Goal: Information Seeking & Learning: Check status

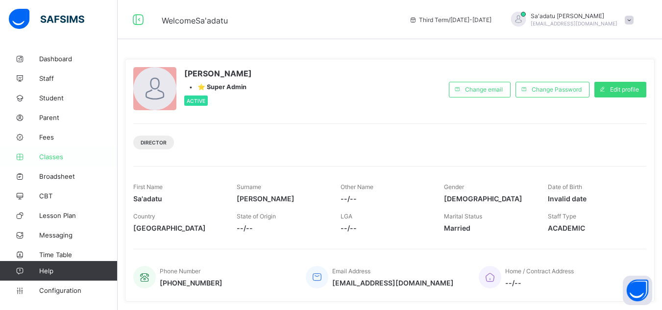
click at [51, 157] on span "Classes" at bounding box center [78, 157] width 78 height 8
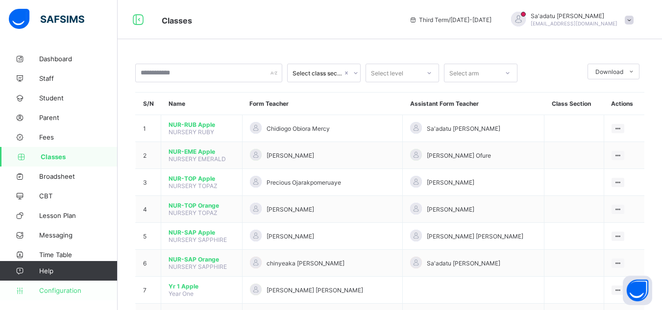
click at [72, 290] on span "Configuration" at bounding box center [78, 291] width 78 height 8
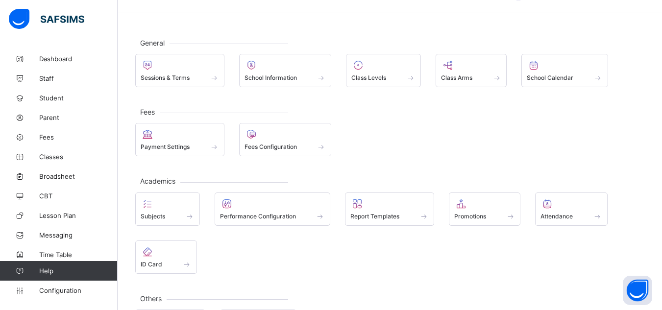
scroll to position [49, 0]
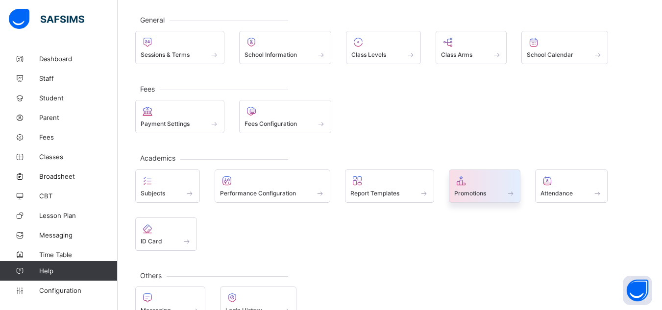
click at [467, 187] on span at bounding box center [484, 188] width 61 height 2
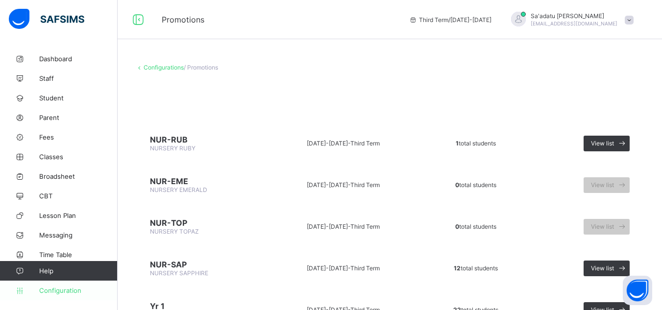
click at [69, 288] on span "Configuration" at bounding box center [78, 291] width 78 height 8
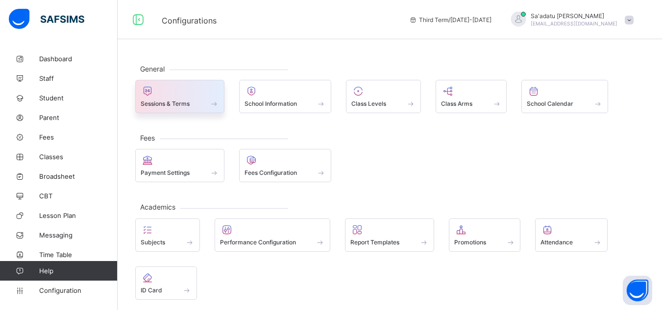
click at [204, 99] on div "Sessions & Terms" at bounding box center [180, 103] width 78 height 8
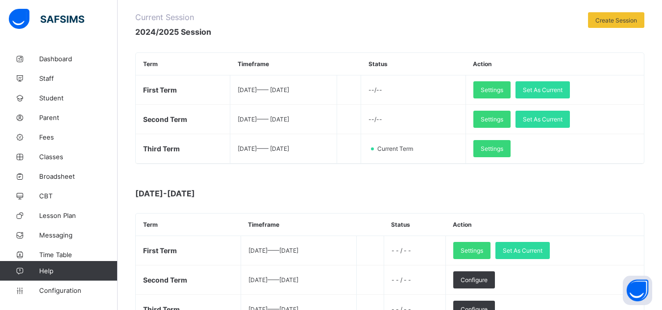
scroll to position [147, 0]
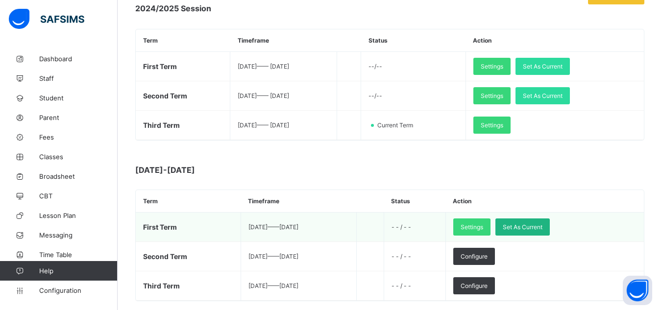
click at [542, 227] on span "Set As Current" at bounding box center [523, 226] width 40 height 7
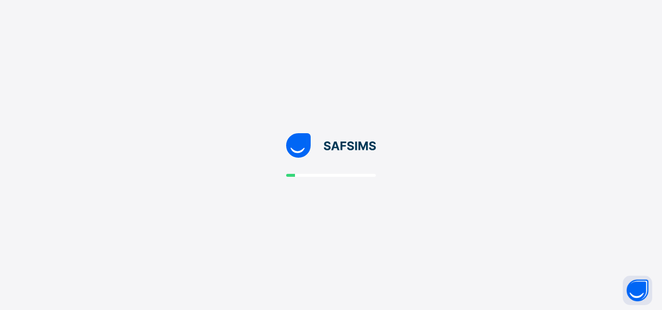
scroll to position [0, 0]
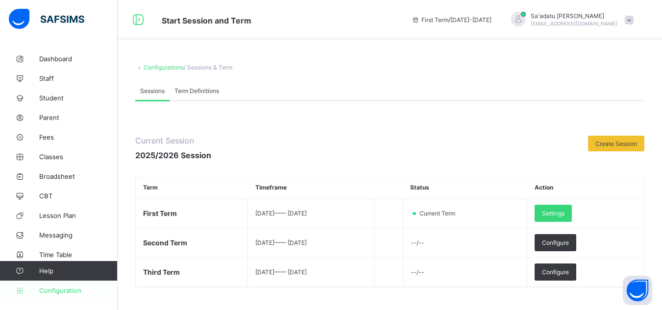
click at [73, 290] on span "Configuration" at bounding box center [78, 291] width 78 height 8
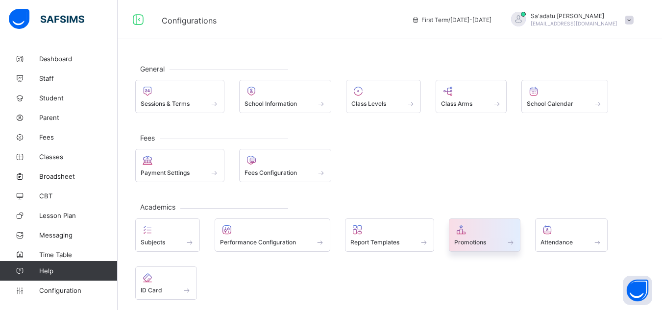
click at [471, 226] on div at bounding box center [484, 230] width 61 height 12
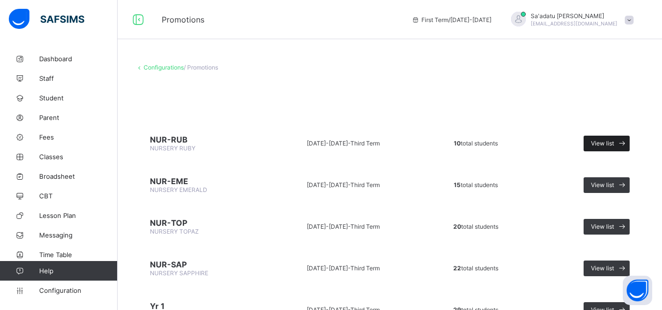
click at [602, 145] on span "View list" at bounding box center [602, 143] width 23 height 7
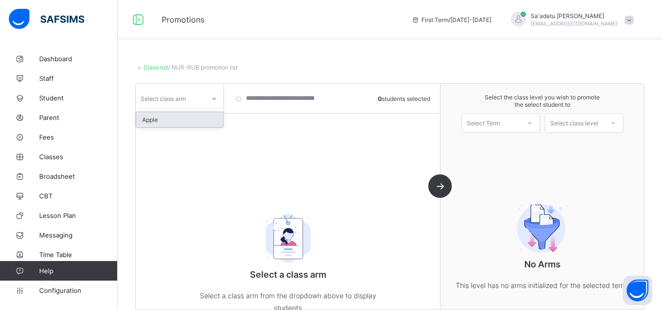
click at [189, 89] on div "Select class arm" at bounding box center [180, 98] width 88 height 19
click at [174, 122] on div "Apple" at bounding box center [179, 119] width 87 height 15
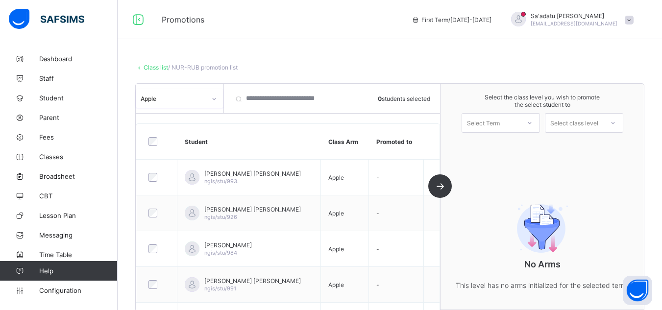
click at [508, 124] on div "Select Term" at bounding box center [491, 123] width 58 height 14
click at [506, 143] on div "First Term 2025-2026" at bounding box center [500, 148] width 77 height 23
click at [564, 121] on div "Select class level" at bounding box center [574, 123] width 48 height 20
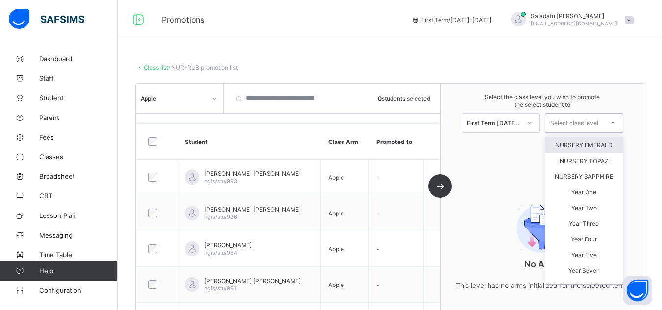
click at [571, 145] on div "NURSERY EMERALD" at bounding box center [583, 145] width 77 height 16
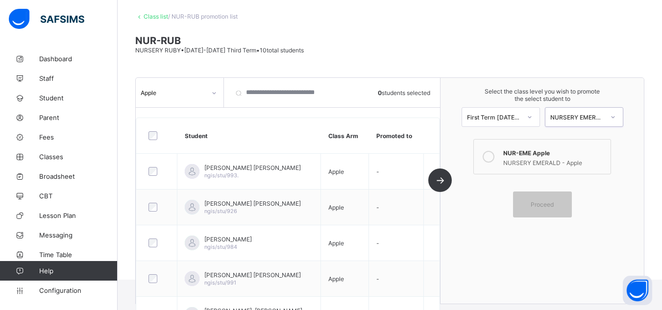
scroll to position [7, 0]
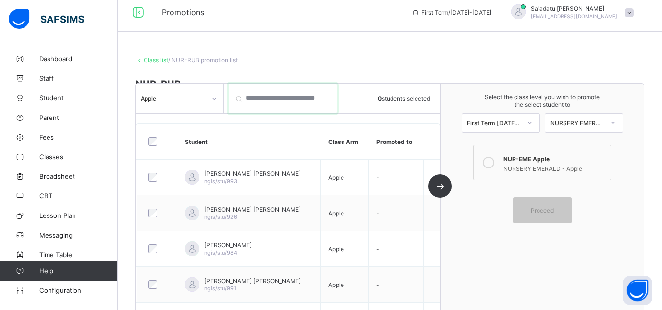
click at [271, 97] on input "search" at bounding box center [283, 98] width 108 height 29
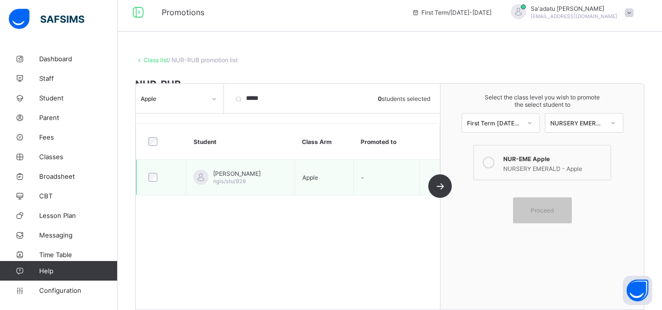
click at [147, 179] on div at bounding box center [160, 177] width 29 height 9
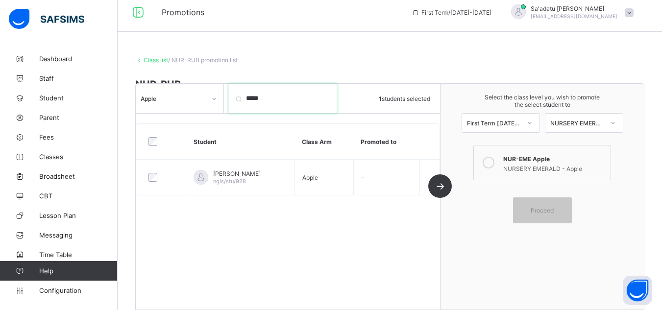
drag, startPoint x: 273, startPoint y: 97, endPoint x: 211, endPoint y: 97, distance: 62.2
click at [211, 97] on div "Apple ***** 1 students selected" at bounding box center [288, 98] width 304 height 29
type input "*"
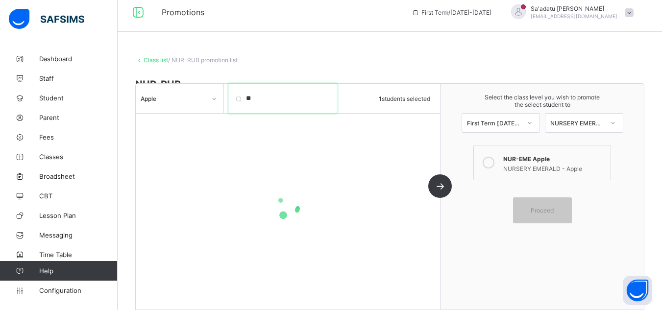
type input "*"
type input "***"
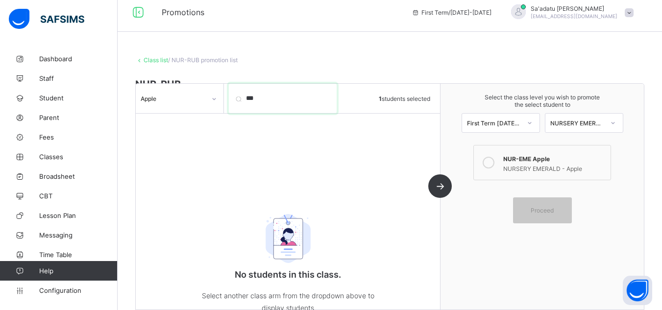
click at [328, 99] on input "***" at bounding box center [283, 98] width 108 height 29
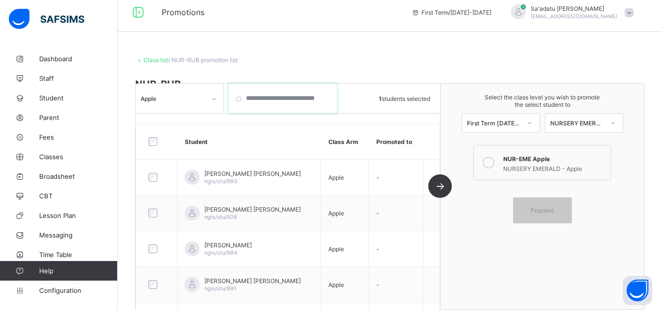
click at [285, 99] on input "search" at bounding box center [283, 98] width 108 height 29
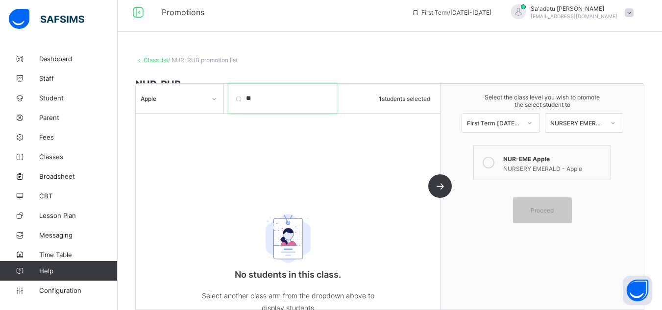
type input "*"
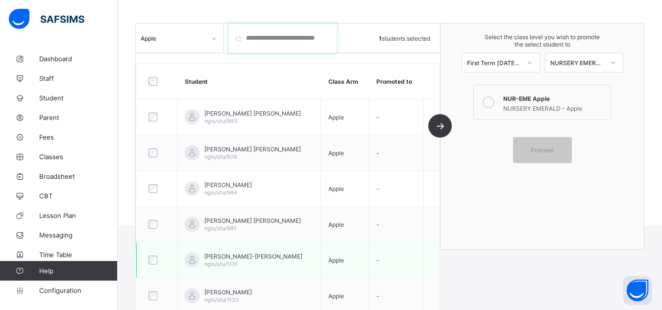
scroll to position [56, 0]
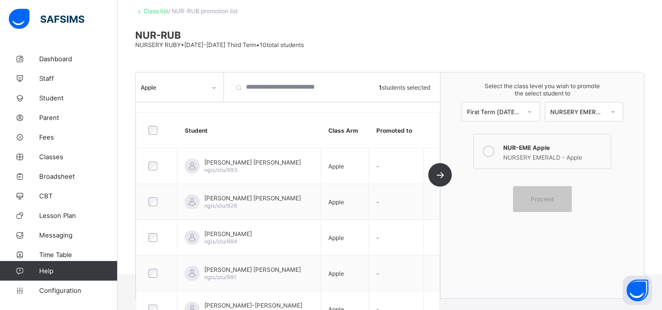
click at [491, 149] on icon at bounding box center [489, 151] width 12 height 12
click at [493, 149] on icon at bounding box center [489, 151] width 12 height 12
click at [492, 151] on icon at bounding box center [489, 151] width 12 height 12
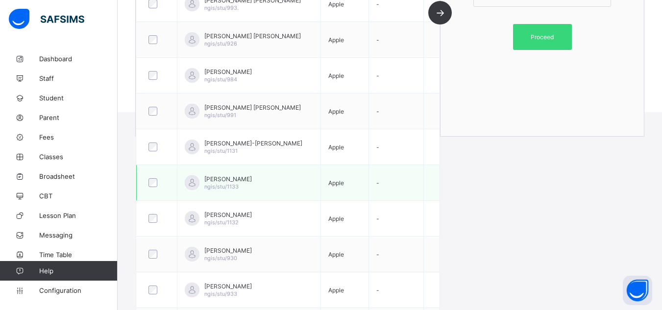
scroll to position [203, 0]
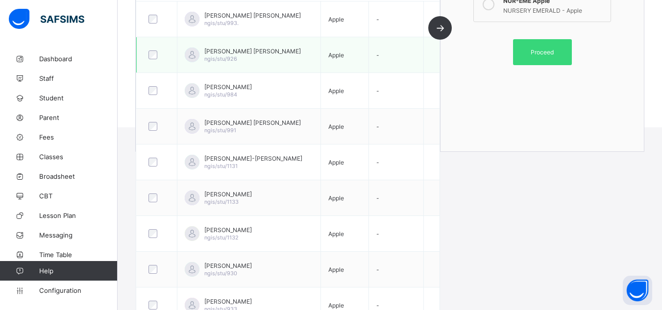
click at [158, 53] on div at bounding box center [156, 54] width 21 height 9
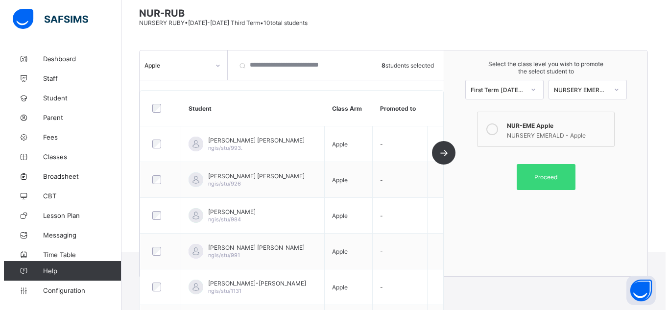
scroll to position [0, 0]
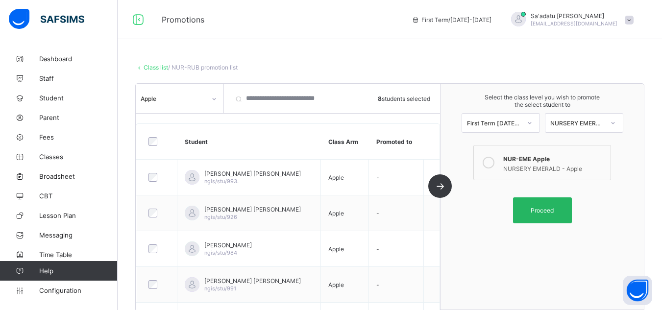
click at [532, 213] on span "Proceed" at bounding box center [542, 210] width 44 height 7
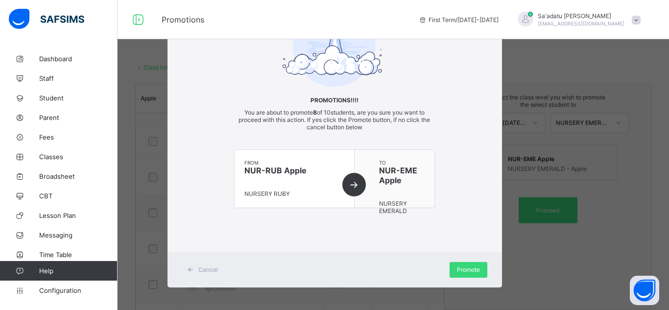
scroll to position [58, 0]
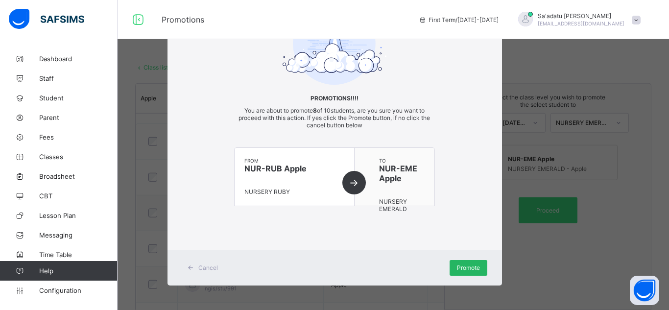
click at [462, 263] on div "Promote" at bounding box center [469, 268] width 38 height 16
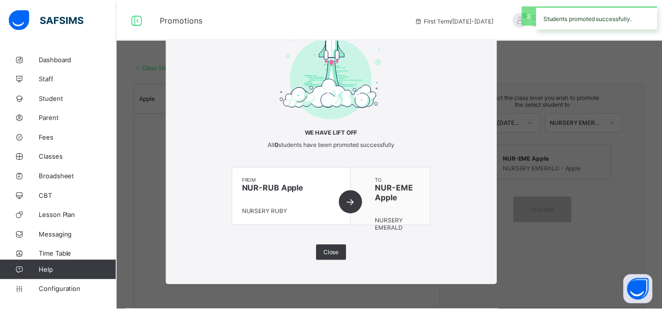
scroll to position [24, 0]
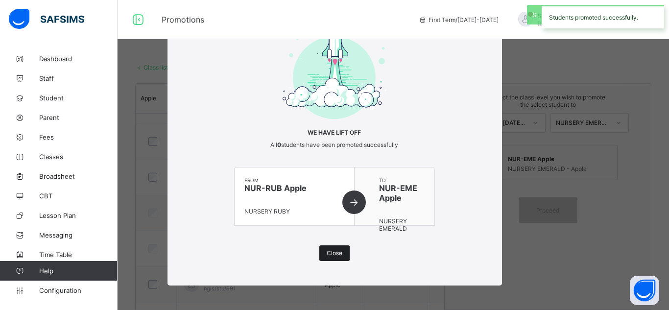
click at [343, 255] on div "Close" at bounding box center [334, 253] width 30 height 16
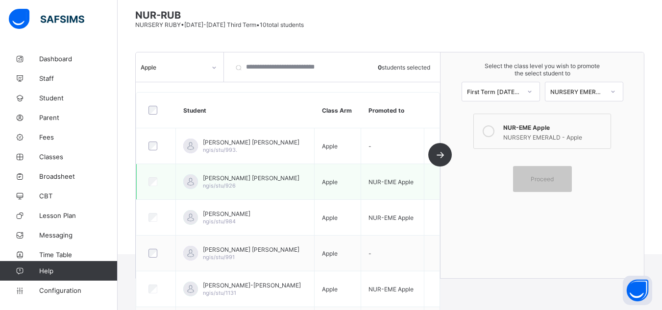
scroll to position [0, 0]
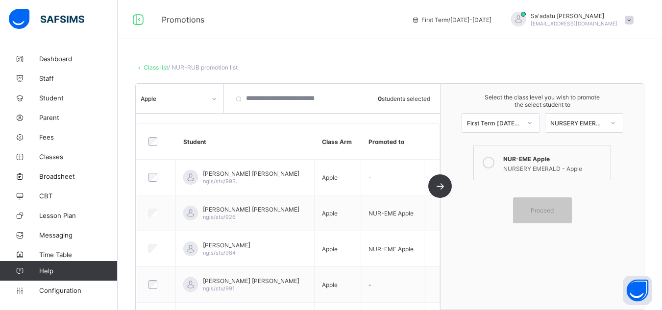
click at [440, 189] on div "Apple 0 students selected Student Class Arm Promoted to Mustapha Adamu Mustapha…" at bounding box center [288, 197] width 305 height 226
click at [59, 159] on span "Classes" at bounding box center [78, 157] width 78 height 8
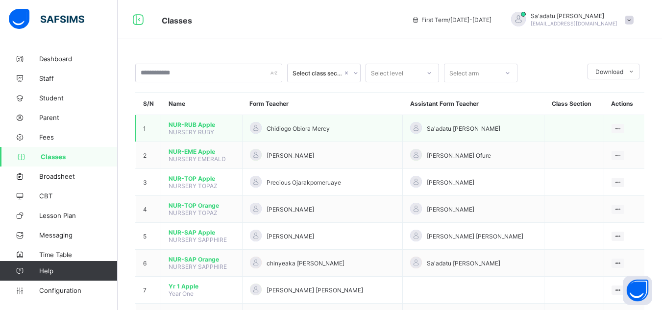
click at [199, 126] on span "NUR-RUB Apple" at bounding box center [202, 124] width 66 height 7
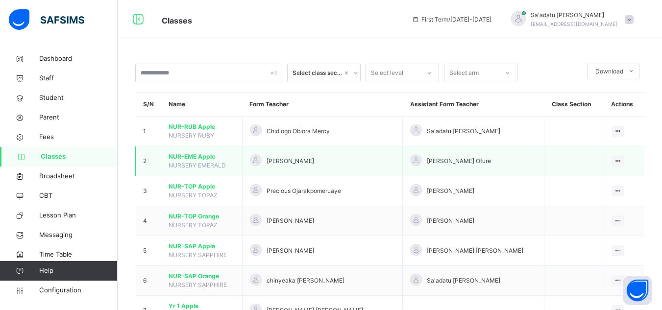
click at [197, 157] on span "NUR-EME Apple" at bounding box center [202, 156] width 66 height 9
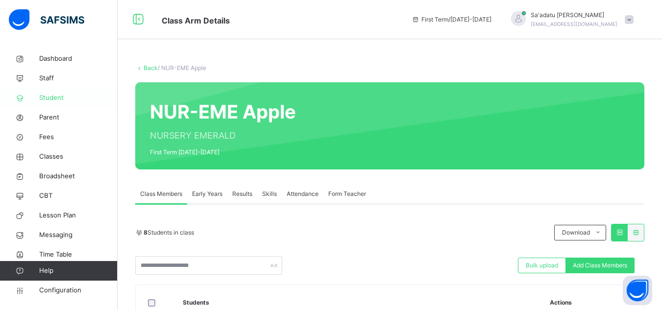
click at [53, 96] on span "Student" at bounding box center [78, 98] width 78 height 10
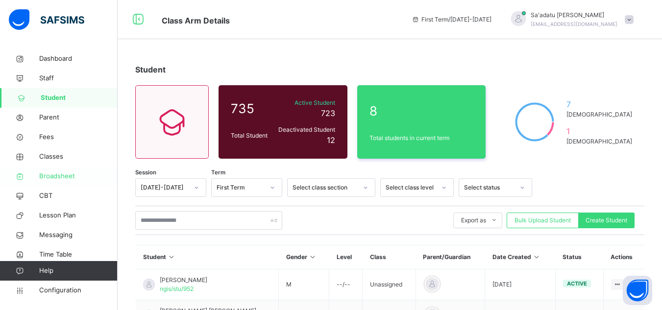
click at [64, 178] on span "Broadsheet" at bounding box center [78, 176] width 78 height 10
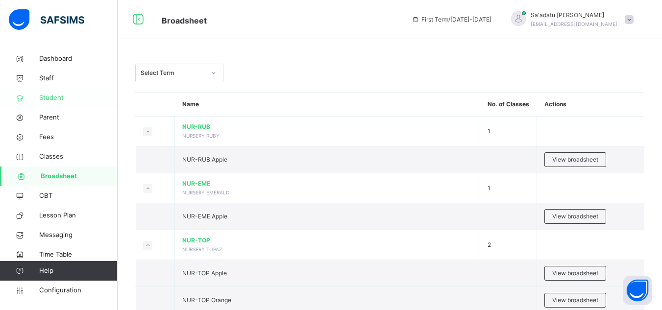
click at [60, 95] on span "Student" at bounding box center [78, 98] width 78 height 10
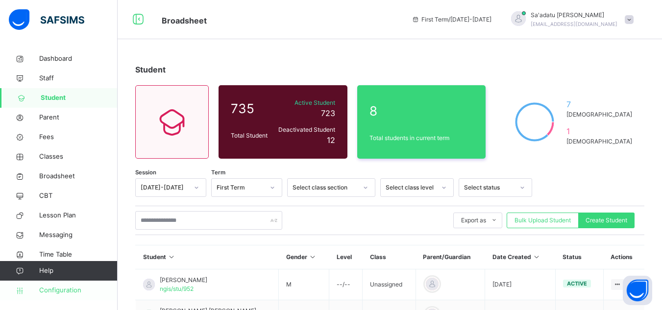
click at [55, 286] on link "Configuration" at bounding box center [58, 291] width 117 height 20
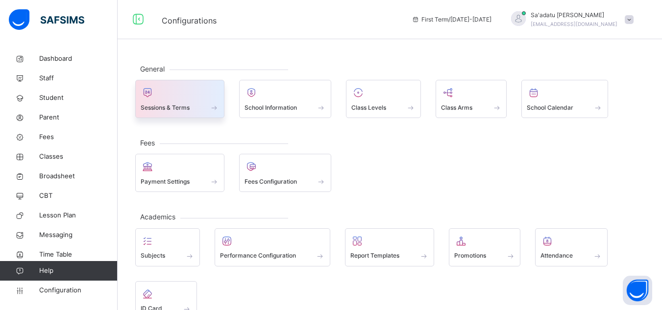
click at [170, 111] on span "Sessions & Terms" at bounding box center [165, 107] width 49 height 9
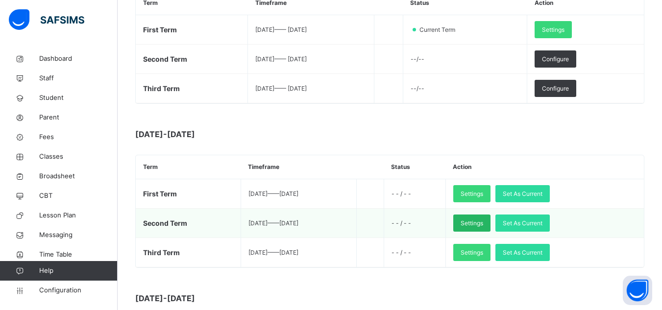
scroll to position [196, 0]
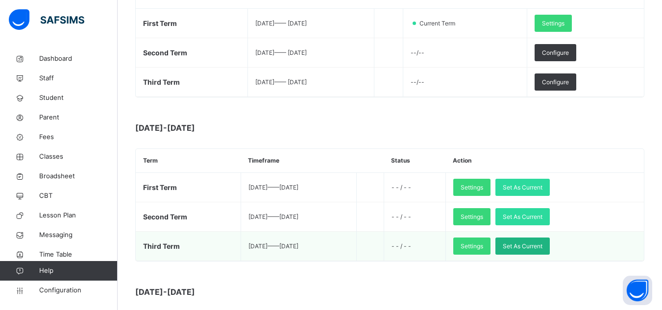
click at [541, 244] on span "Set As Current" at bounding box center [523, 246] width 40 height 9
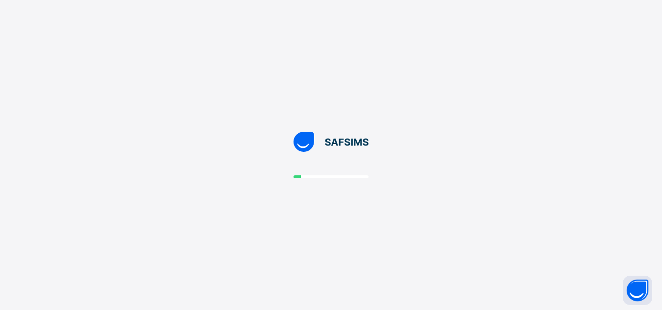
scroll to position [0, 0]
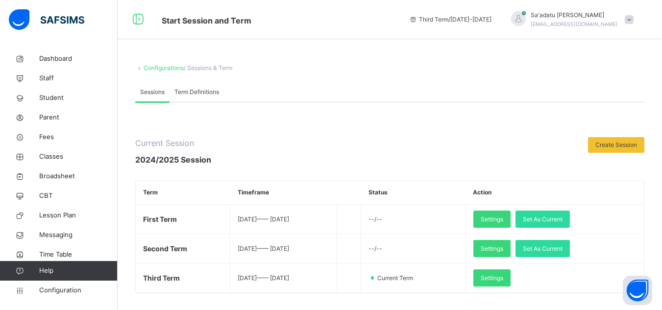
drag, startPoint x: 53, startPoint y: 172, endPoint x: 171, endPoint y: 255, distance: 144.6
click at [53, 173] on span "Broadsheet" at bounding box center [78, 176] width 78 height 10
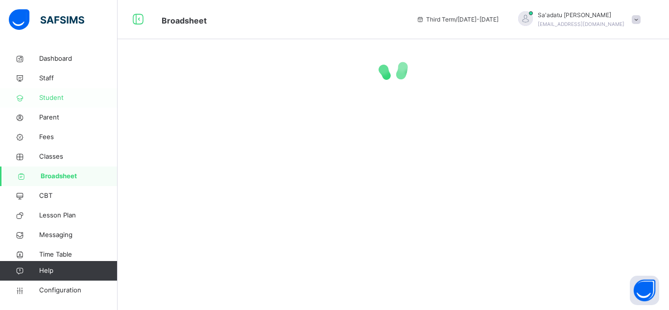
click at [57, 99] on span "Student" at bounding box center [78, 98] width 78 height 10
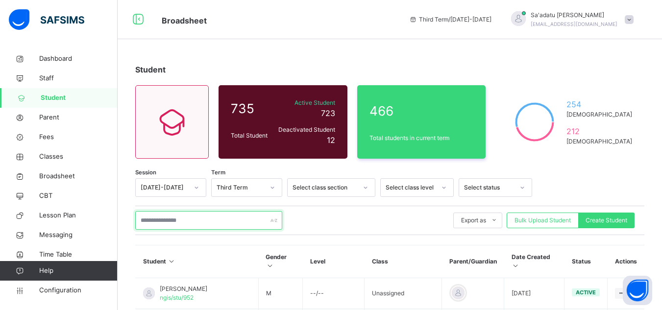
click at [169, 225] on input "text" at bounding box center [208, 220] width 147 height 19
paste input "**********"
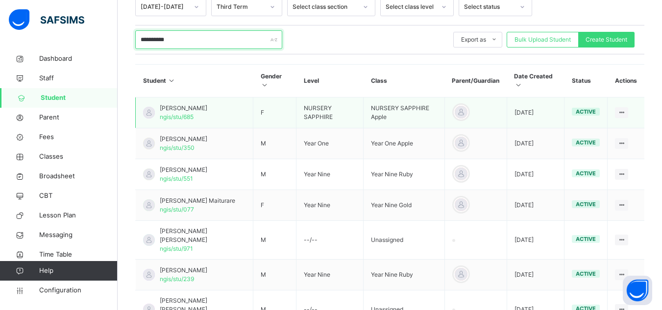
scroll to position [103, 0]
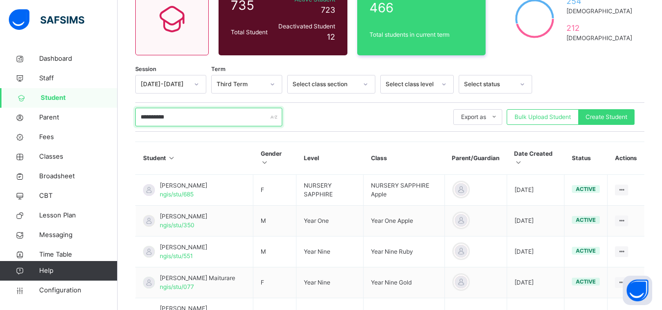
click at [155, 117] on input "**********" at bounding box center [208, 117] width 147 height 19
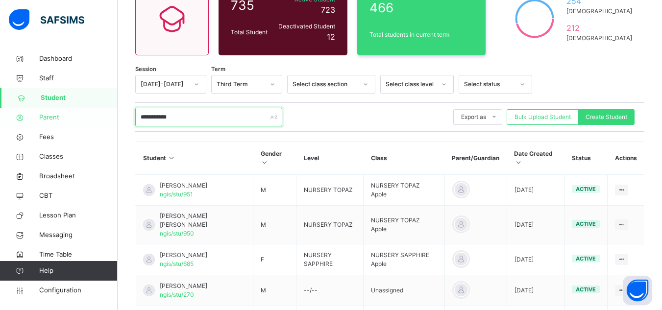
drag, startPoint x: 190, startPoint y: 119, endPoint x: 91, endPoint y: 118, distance: 98.5
click at [92, 119] on div "**********" at bounding box center [331, 231] width 662 height 668
type input "*"
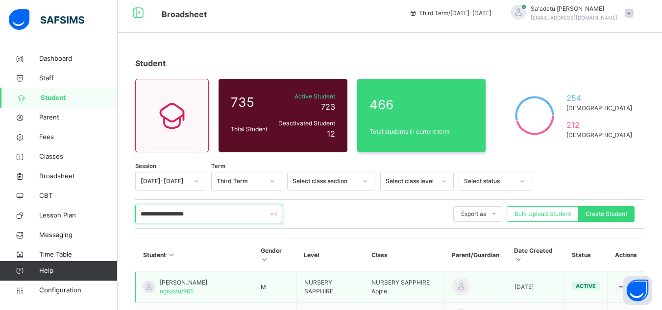
scroll to position [0, 0]
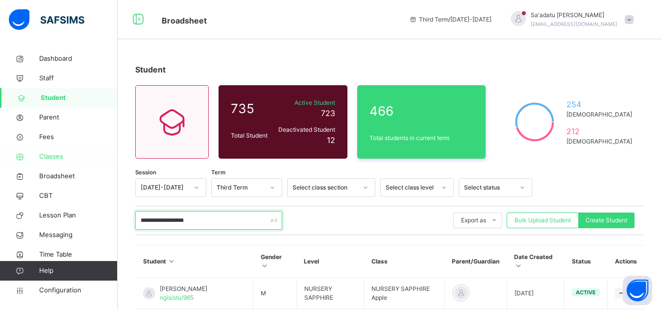
type input "**********"
click at [48, 156] on span "Classes" at bounding box center [78, 157] width 78 height 10
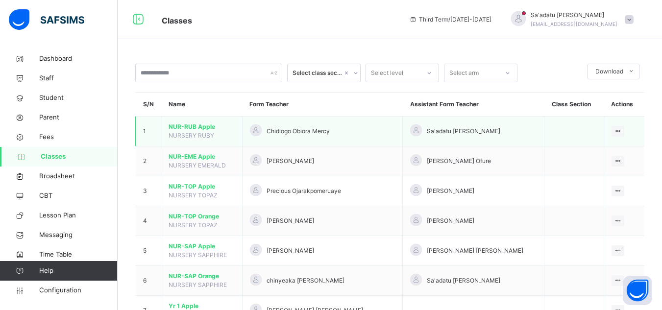
click at [200, 129] on span "NUR-RUB Apple" at bounding box center [202, 126] width 66 height 9
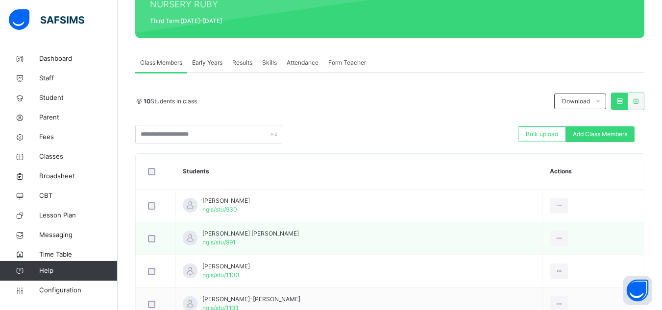
scroll to position [147, 0]
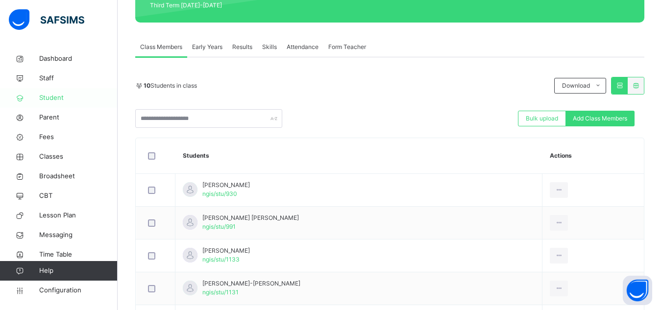
click at [56, 99] on span "Student" at bounding box center [78, 98] width 78 height 10
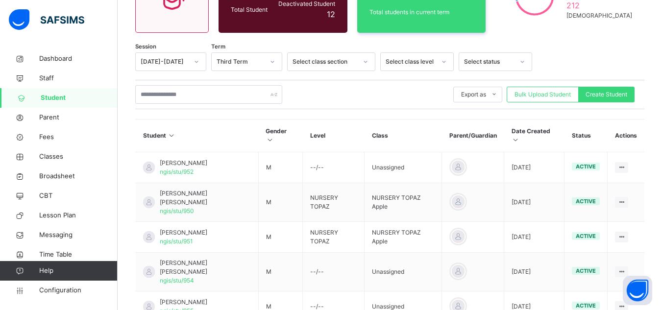
scroll to position [147, 0]
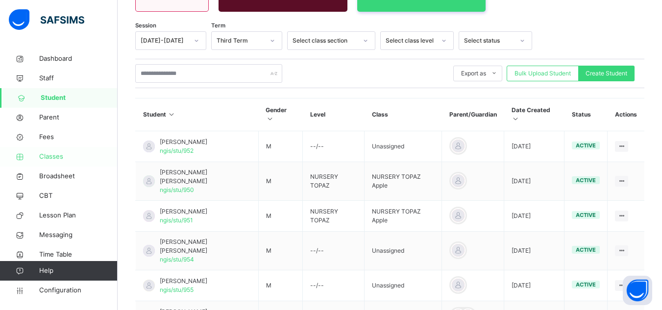
click at [56, 160] on span "Classes" at bounding box center [78, 157] width 78 height 10
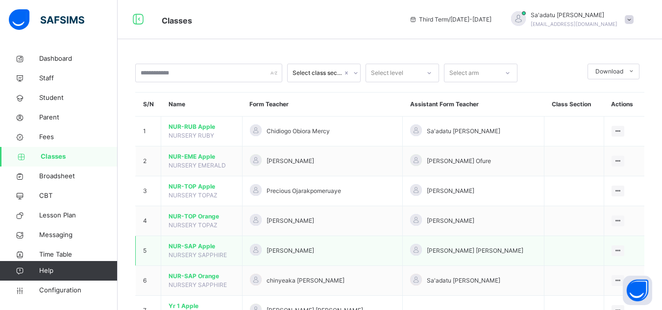
click at [198, 247] on span "NUR-SAP Apple" at bounding box center [202, 246] width 66 height 9
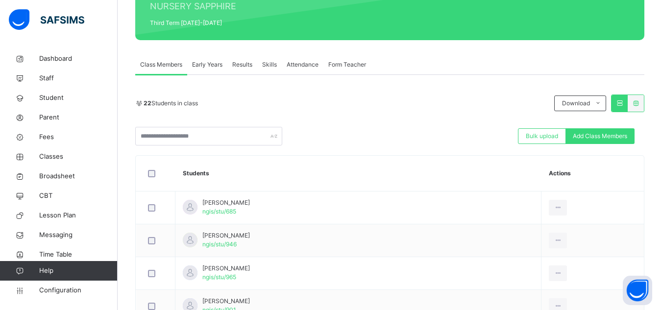
scroll to position [196, 0]
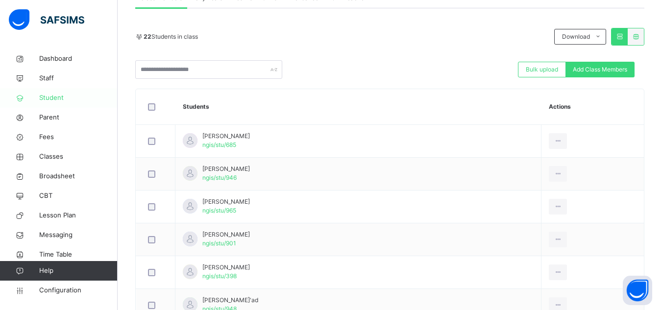
click at [50, 96] on span "Student" at bounding box center [78, 98] width 78 height 10
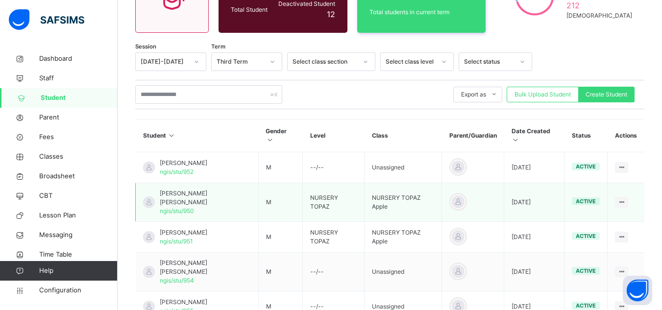
scroll to position [196, 0]
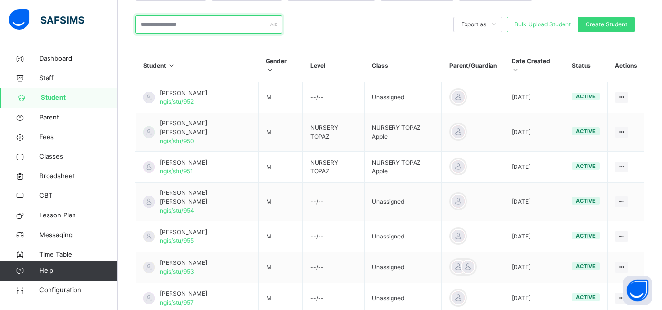
click at [171, 20] on input "text" at bounding box center [208, 24] width 147 height 19
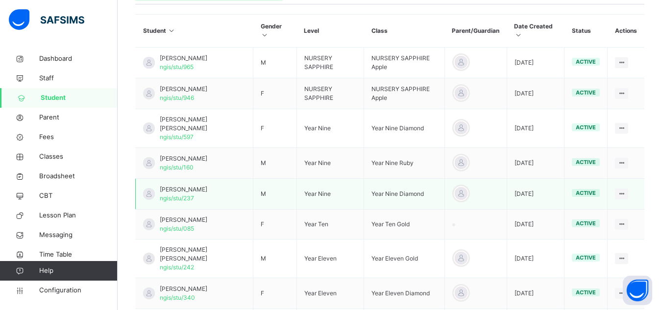
scroll to position [245, 0]
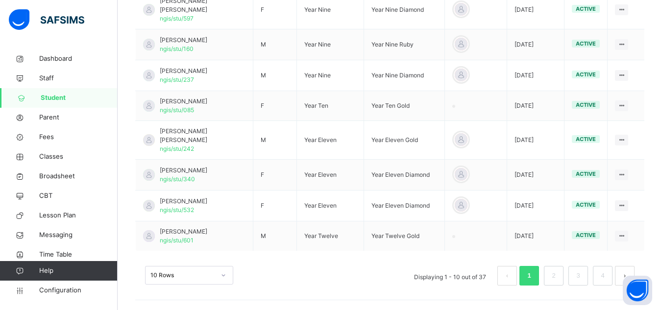
type input "**********"
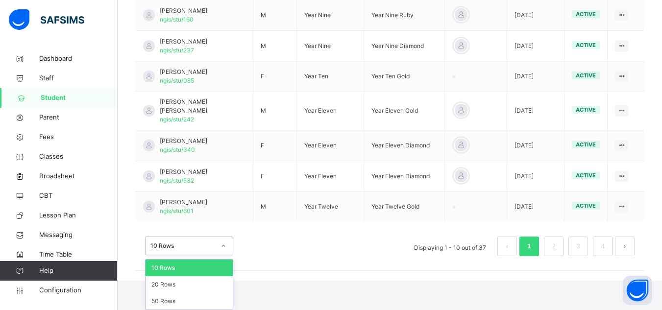
click at [195, 255] on div "option 10 Rows focused, 1 of 3. 3 results available. Use Up and Down to choose …" at bounding box center [189, 246] width 88 height 19
click at [189, 298] on div "50 Rows" at bounding box center [188, 301] width 87 height 17
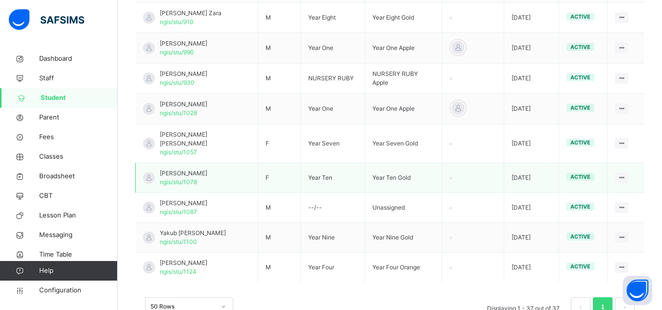
scroll to position [1195, 0]
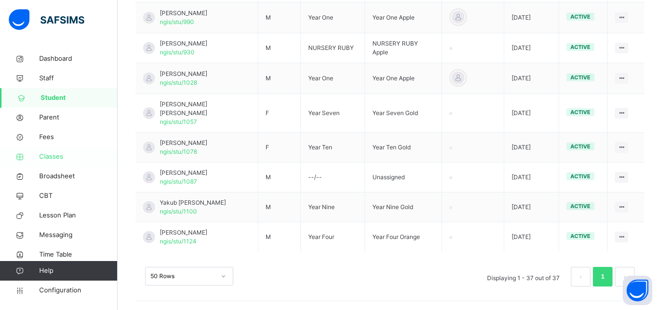
click at [66, 148] on link "Classes" at bounding box center [59, 157] width 118 height 20
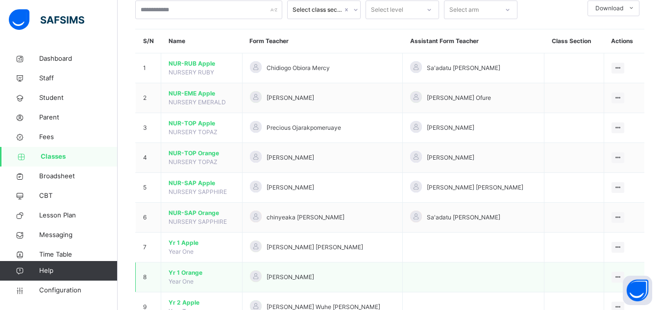
scroll to position [98, 0]
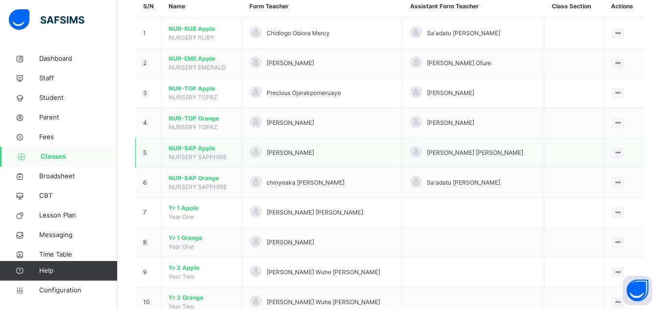
click at [202, 148] on span "NUR-SAP Apple" at bounding box center [202, 148] width 66 height 9
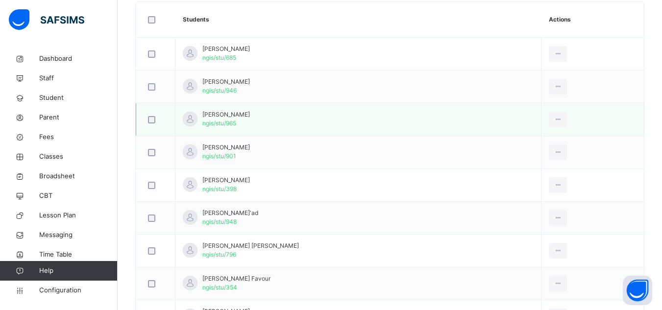
scroll to position [294, 0]
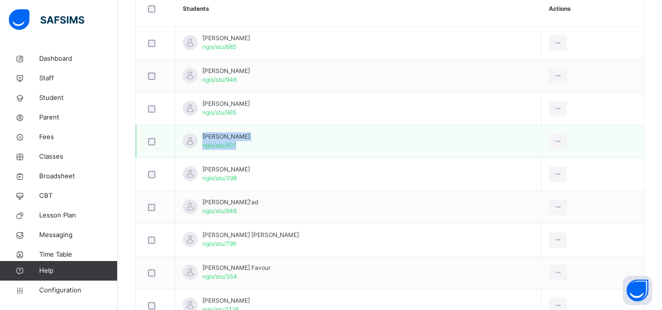
drag, startPoint x: 203, startPoint y: 137, endPoint x: 272, endPoint y: 147, distance: 69.8
click at [272, 147] on td "Abubakar Zara Abubakar ngis/stu/901" at bounding box center [358, 141] width 366 height 33
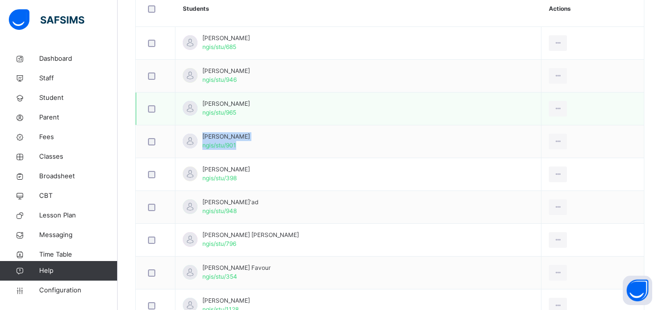
copy div "Abubakar Zara Abubakar ngis/stu/901"
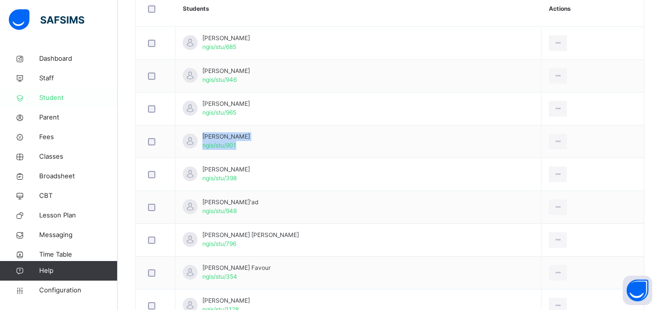
drag, startPoint x: 68, startPoint y: 94, endPoint x: 81, endPoint y: 94, distance: 12.7
click at [68, 94] on span "Student" at bounding box center [78, 98] width 78 height 10
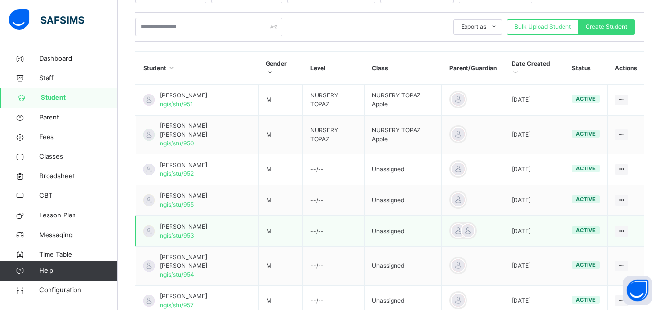
scroll to position [49, 0]
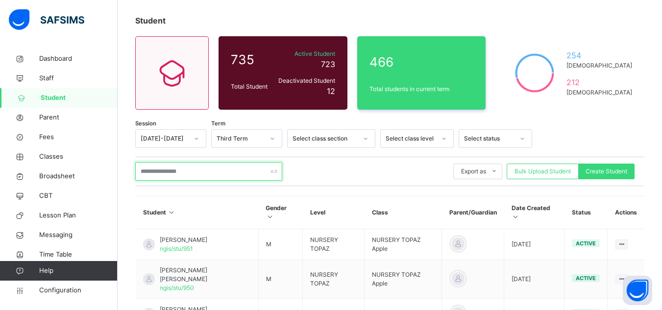
click at [216, 171] on input "text" at bounding box center [208, 171] width 147 height 19
paste input "**********"
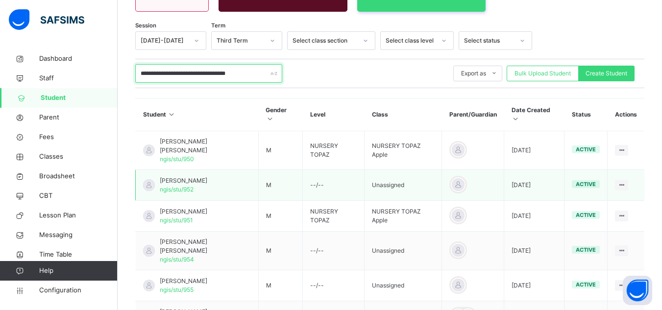
scroll to position [130, 0]
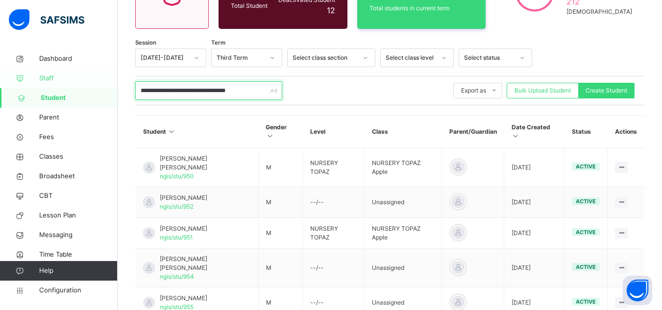
drag, startPoint x: 169, startPoint y: 90, endPoint x: 70, endPoint y: 81, distance: 99.3
click at [70, 81] on div "**********" at bounding box center [331, 200] width 662 height 660
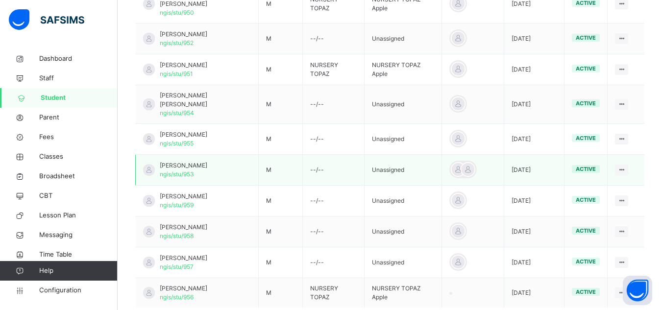
scroll to position [326, 0]
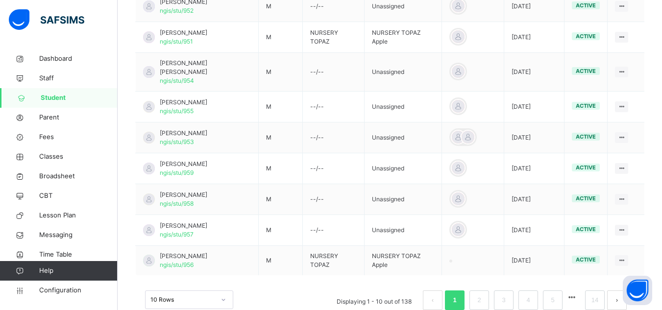
type input "**********"
click at [192, 290] on div "option 10 Rows focused, 1 of 3. 3 results available. Use Up and Down to choose …" at bounding box center [189, 299] width 88 height 19
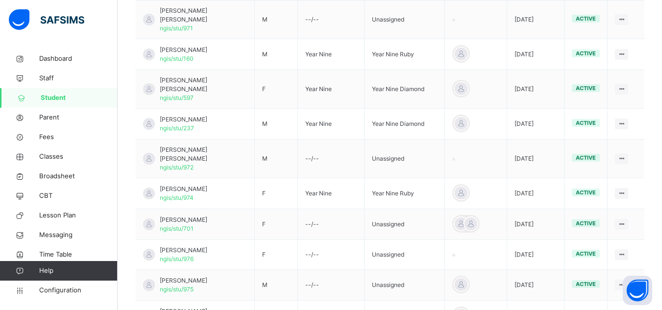
scroll to position [1159, 0]
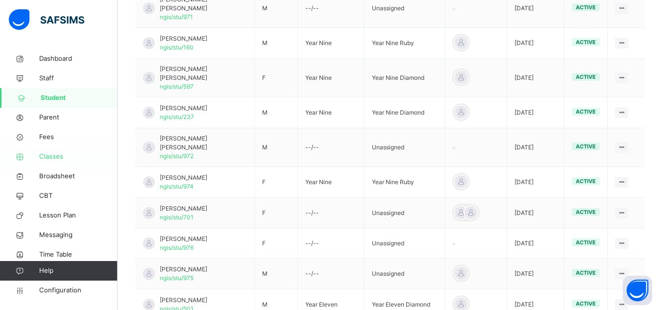
click at [53, 154] on span "Classes" at bounding box center [78, 157] width 78 height 10
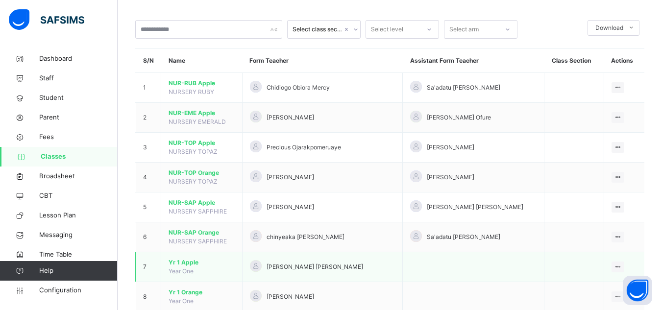
scroll to position [98, 0]
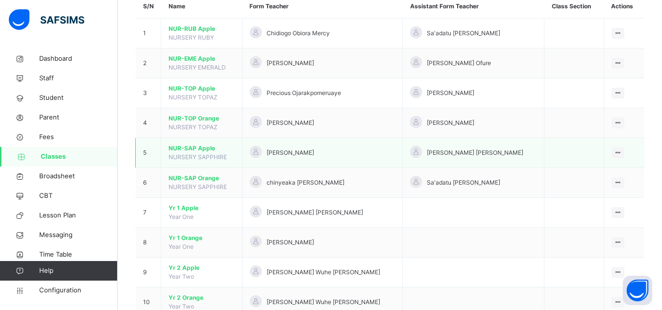
click at [210, 151] on span "NUR-SAP Apple" at bounding box center [202, 148] width 66 height 9
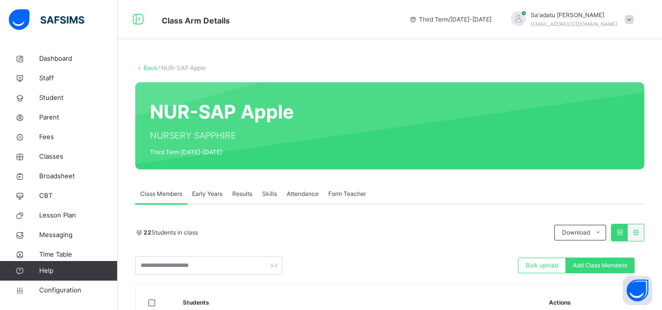
scroll to position [294, 0]
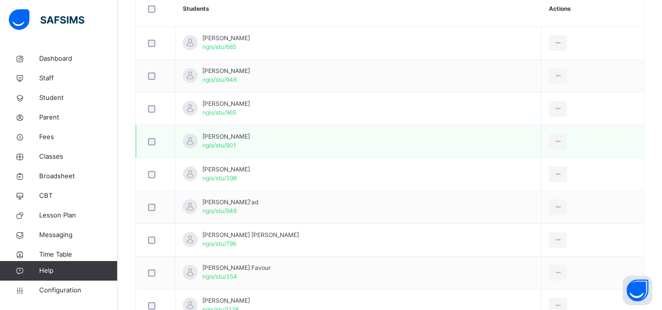
click at [246, 137] on span "Abubakar Zara Abubakar" at bounding box center [226, 136] width 48 height 9
click at [528, 163] on div "View Profile" at bounding box center [535, 164] width 53 height 10
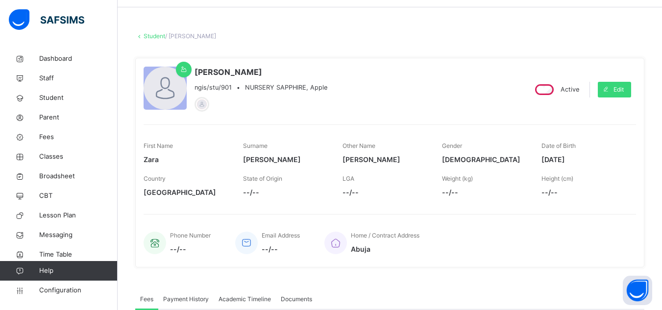
scroll to position [15, 0]
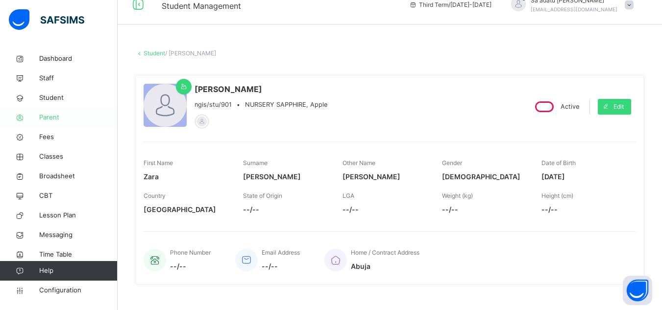
click at [53, 116] on span "Parent" at bounding box center [78, 118] width 78 height 10
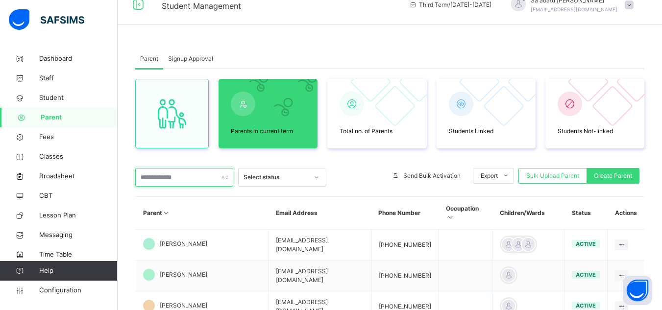
click at [175, 179] on input "text" at bounding box center [184, 177] width 98 height 19
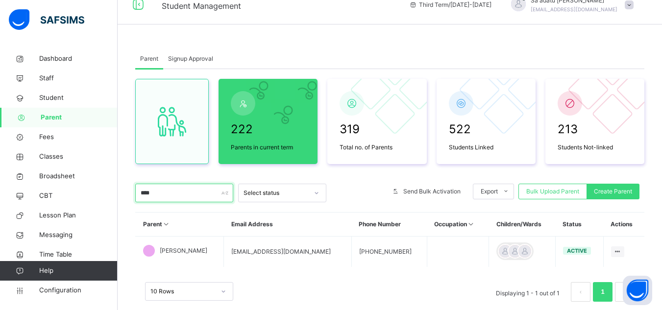
type input "****"
click at [342, 271] on div "10 Rows Displaying 1 - 1 out of 1 1" at bounding box center [389, 287] width 509 height 49
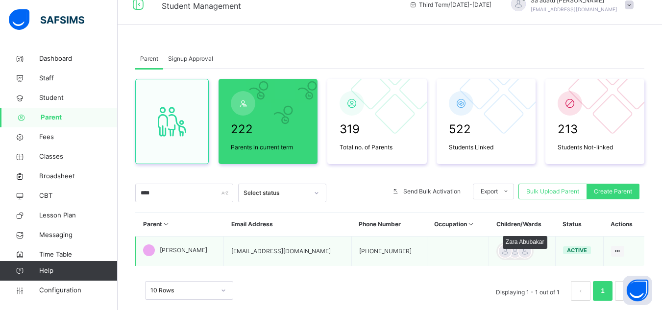
click at [498, 252] on div at bounding box center [505, 251] width 15 height 15
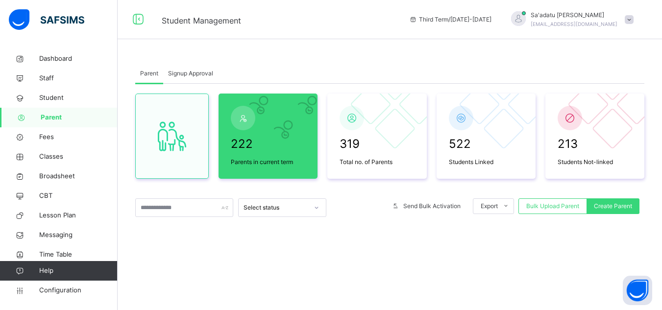
scroll to position [15, 0]
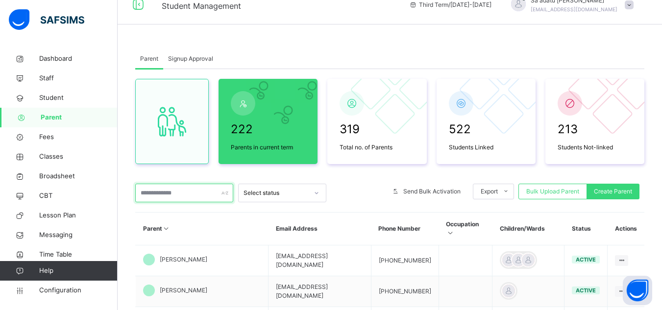
click at [182, 191] on input "text" at bounding box center [184, 193] width 98 height 19
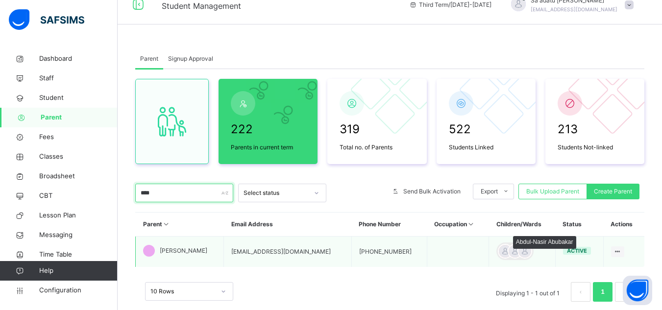
type input "****"
click at [522, 253] on div at bounding box center [524, 251] width 15 height 15
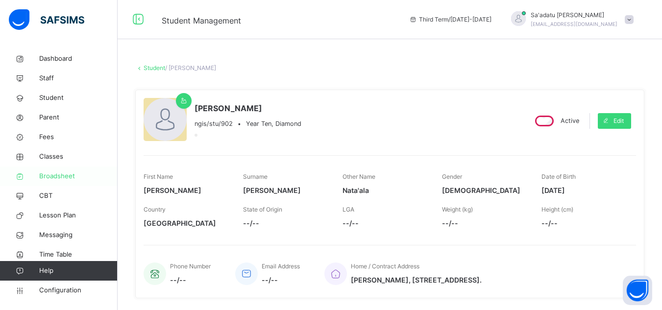
click at [64, 178] on span "Broadsheet" at bounding box center [78, 176] width 78 height 10
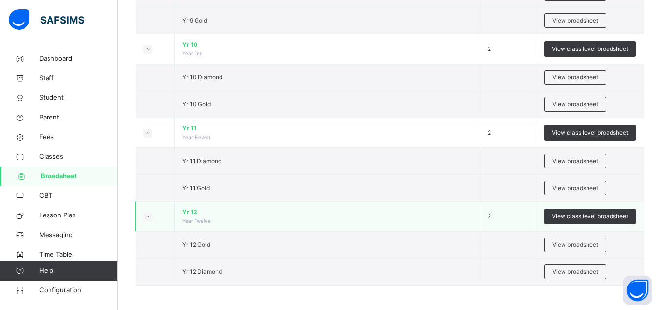
scroll to position [1012, 0]
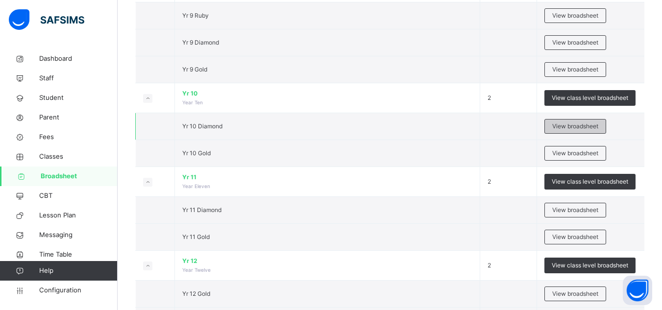
click at [551, 132] on div "View broadsheet" at bounding box center [575, 126] width 62 height 15
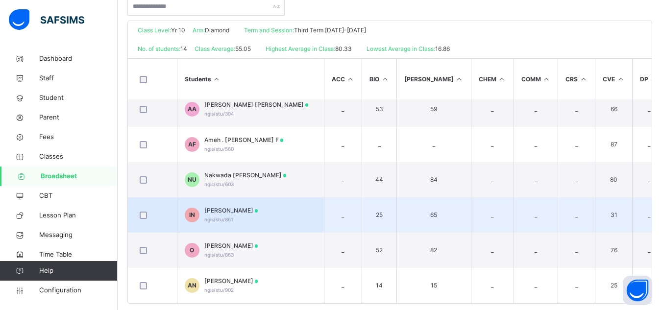
scroll to position [225, 0]
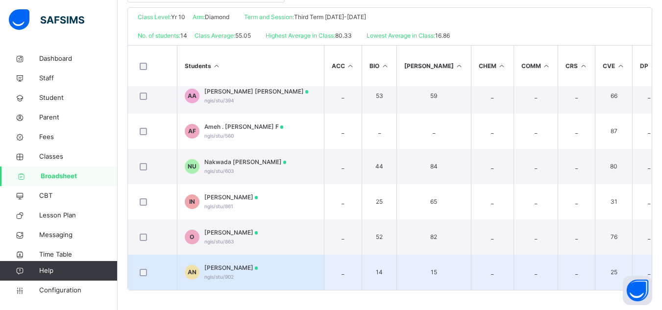
click at [253, 266] on span "[PERSON_NAME]" at bounding box center [231, 268] width 54 height 9
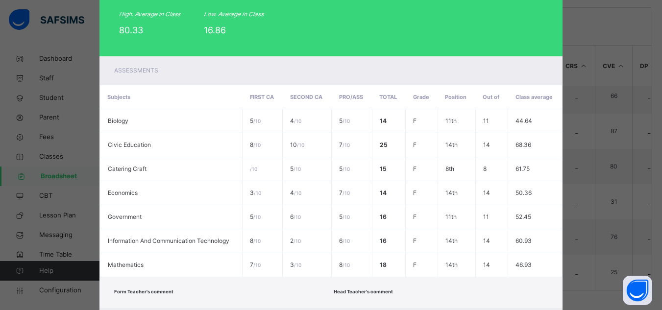
scroll to position [5, 0]
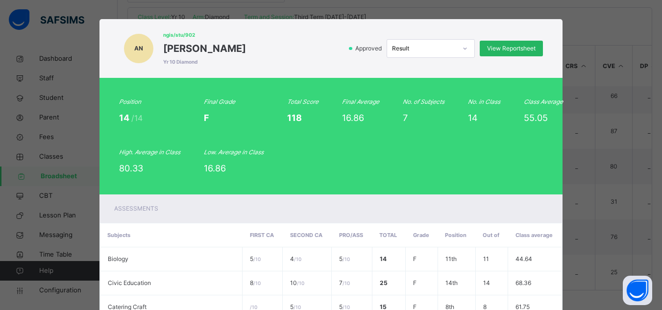
click at [508, 48] on span "View Reportsheet" at bounding box center [511, 48] width 48 height 9
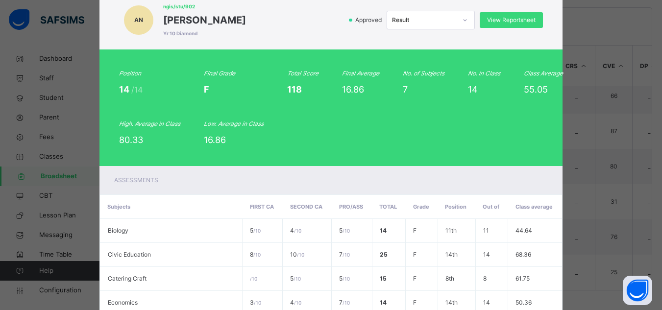
scroll to position [201, 0]
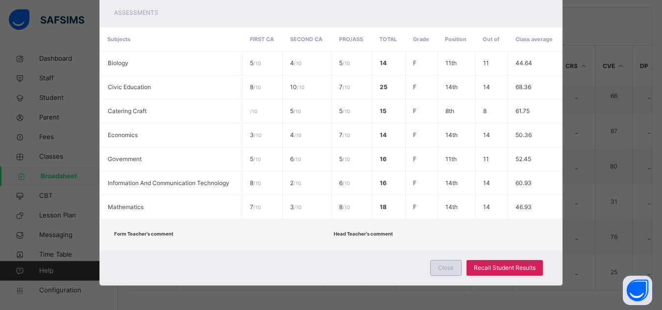
click at [439, 264] on span "Close" at bounding box center [446, 268] width 16 height 9
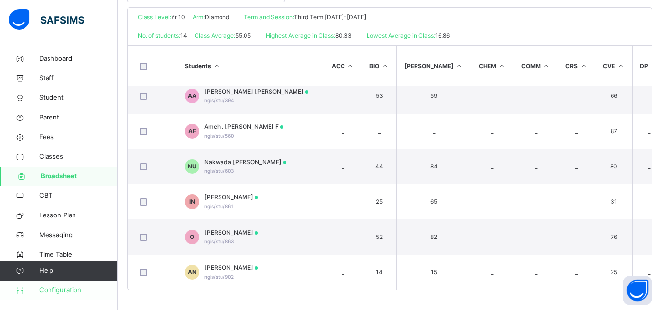
click at [61, 290] on span "Configuration" at bounding box center [78, 291] width 78 height 10
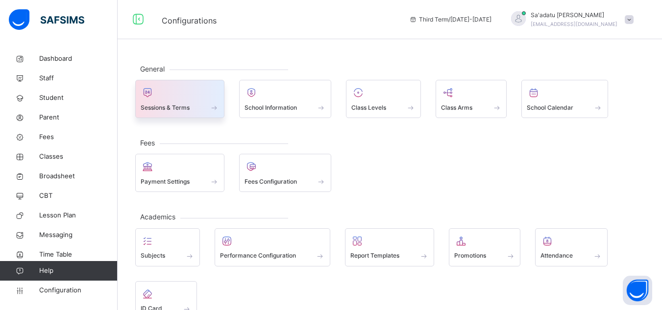
click at [181, 103] on span "Sessions & Terms" at bounding box center [165, 107] width 49 height 9
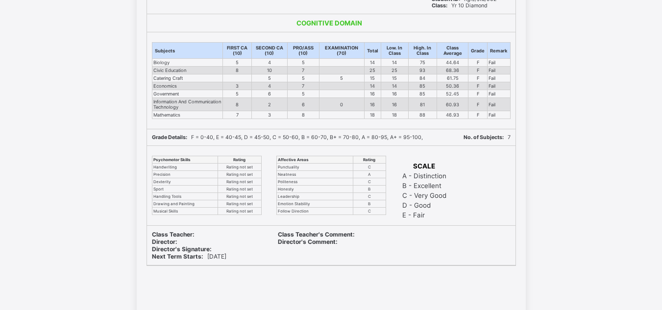
scroll to position [196, 0]
